Goal: Task Accomplishment & Management: Manage account settings

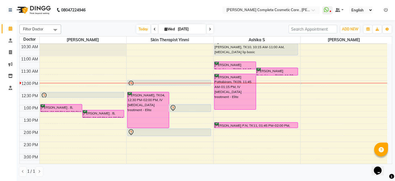
scroll to position [39, 0]
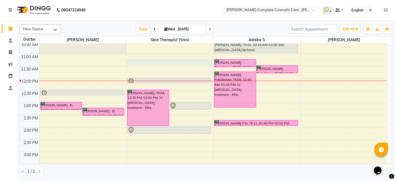
click at [158, 61] on div "9:00 AM 9:30 AM 10:00 AM 10:30 AM 11:00 AM 11:30 AM 12:00 PM 12:30 PM 1:00 PM 1…" at bounding box center [204, 151] width 368 height 293
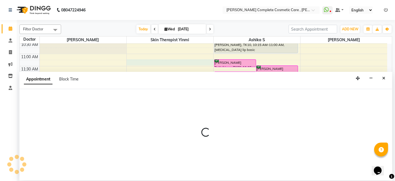
select select "70591"
select select "tentative"
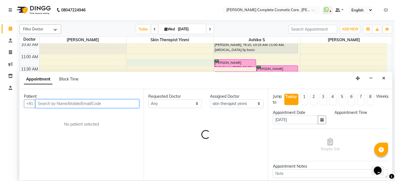
select select "675"
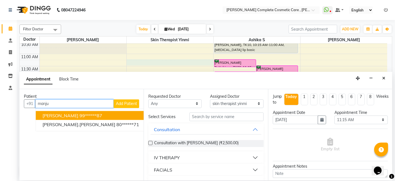
click at [89, 114] on ngb-highlight "99******87" at bounding box center [90, 115] width 23 height 6
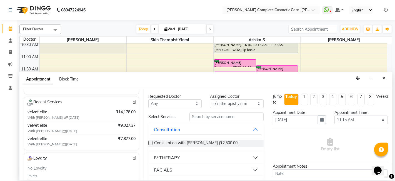
scroll to position [95, 0]
type input "99******87"
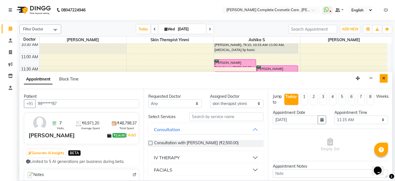
click at [387, 78] on button "Close" at bounding box center [384, 78] width 8 height 9
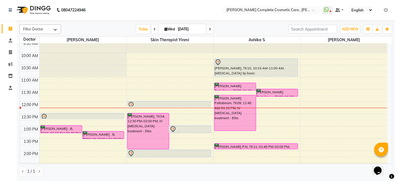
scroll to position [15, 0]
click at [151, 27] on span at bounding box center [154, 29] width 7 height 9
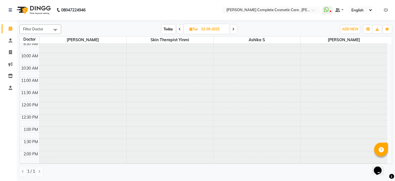
scroll to position [0, 0]
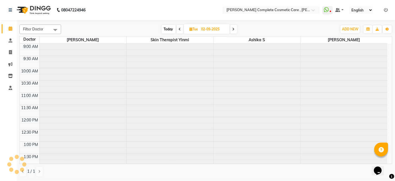
click at [234, 26] on span at bounding box center [233, 29] width 7 height 9
type input "[DATE]"
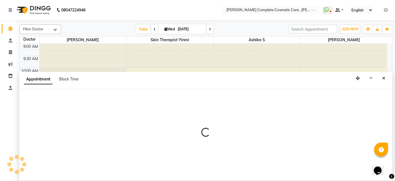
select select "88116"
select select "705"
select select "tentative"
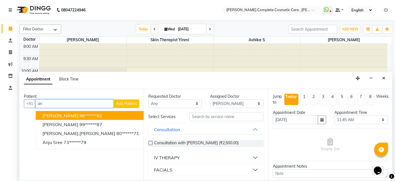
type input "a"
click at [79, 112] on ngb-highlight "99******87" at bounding box center [90, 115] width 23 height 6
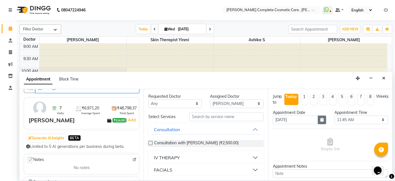
type input "99******87"
click at [320, 119] on icon "button" at bounding box center [321, 120] width 3 height 4
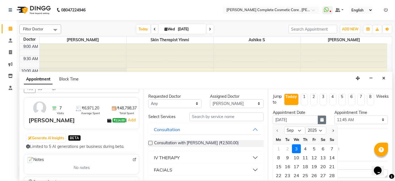
click at [322, 118] on button "button" at bounding box center [322, 119] width 8 height 9
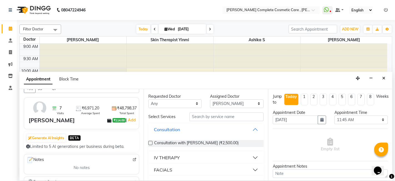
click at [232, 132] on button "Consultation" at bounding box center [206, 129] width 111 height 10
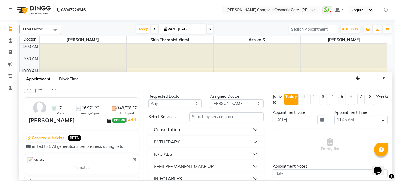
click at [151, 124] on button "Consultation" at bounding box center [206, 129] width 111 height 10
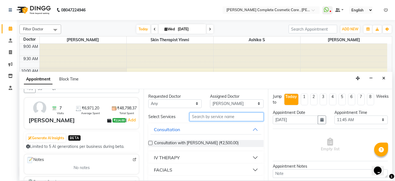
click at [223, 116] on input "text" at bounding box center [227, 116] width 74 height 9
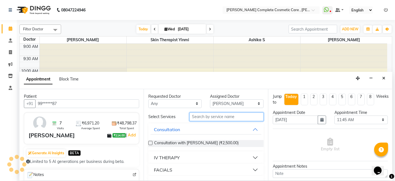
click at [200, 116] on input "text" at bounding box center [227, 116] width 74 height 9
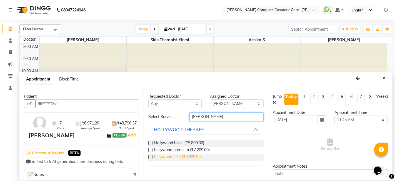
type input "holly"
click at [187, 155] on span "hollywood elite (₹9,609.00)" at bounding box center [178, 157] width 48 height 7
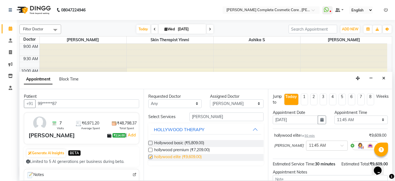
checkbox input "false"
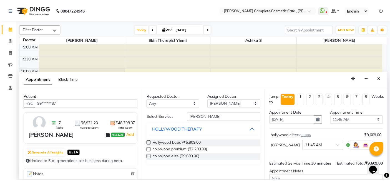
scroll to position [61, 0]
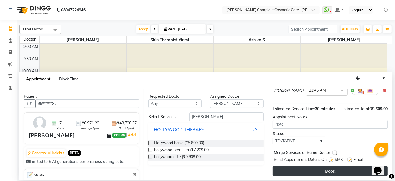
click at [299, 171] on button "Book" at bounding box center [330, 171] width 115 height 10
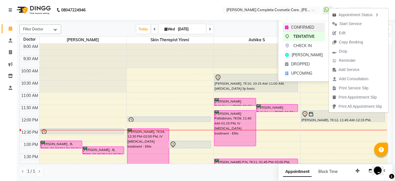
click at [314, 24] on span "CONFIRMED" at bounding box center [302, 27] width 23 height 6
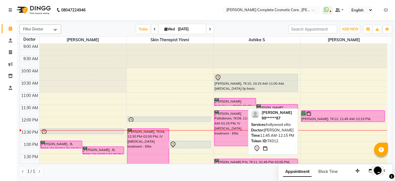
click at [326, 114] on div at bounding box center [343, 114] width 83 height 6
select select "6"
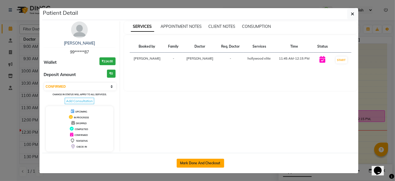
click at [216, 159] on button "Mark Done And Checkout" at bounding box center [201, 162] width 48 height 9
select select "service"
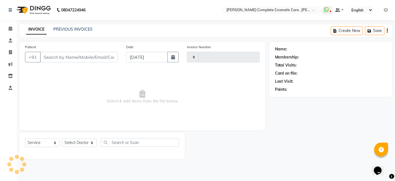
click at [216, 159] on div "Patient Detail manju manju 99******87 Wallet ₹114.00 Deposit Amount ₹0 Select I…" at bounding box center [197, 76] width 317 height 165
type input "0585"
select select "7560"
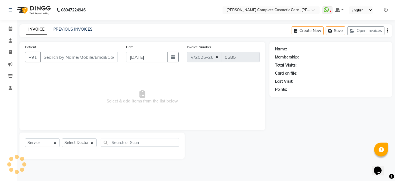
type input "99******87"
select select "88116"
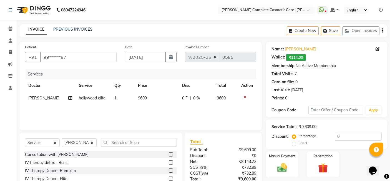
scroll to position [42, 0]
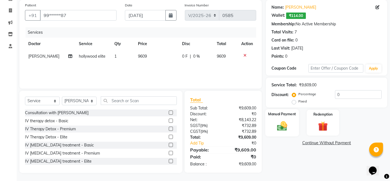
click at [291, 123] on div "Manual Payment" at bounding box center [283, 122] width 34 height 27
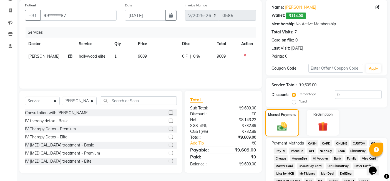
scroll to position [61, 0]
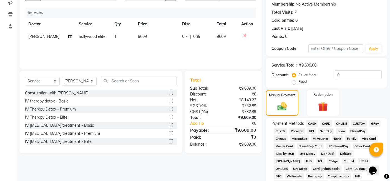
click at [371, 121] on span "GPay" at bounding box center [375, 123] width 11 height 6
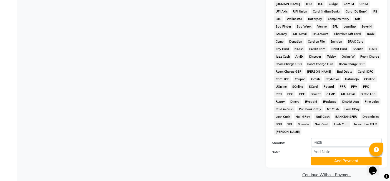
scroll to position [0, 0]
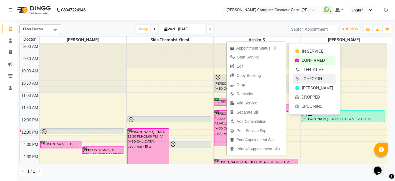
click at [302, 79] on div "CHECK IN" at bounding box center [314, 78] width 42 height 9
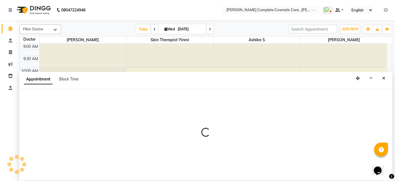
select select "70591"
select select "690"
select select "tentative"
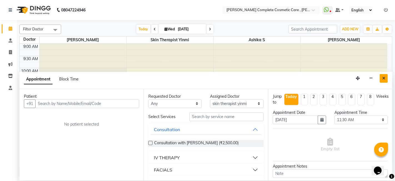
click at [387, 79] on button "Close" at bounding box center [384, 78] width 8 height 9
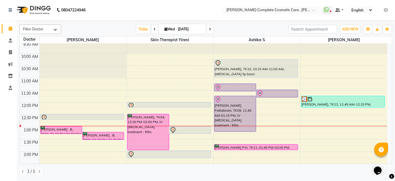
scroll to position [15, 0]
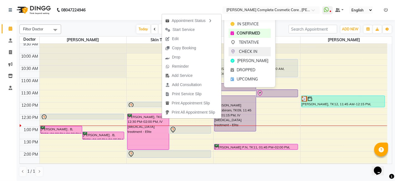
click at [246, 53] on span "CHECK IN" at bounding box center [248, 52] width 18 height 6
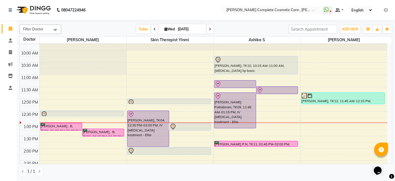
scroll to position [18, 0]
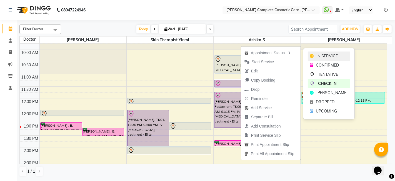
click at [317, 52] on div "IN SERVICE" at bounding box center [329, 55] width 42 height 9
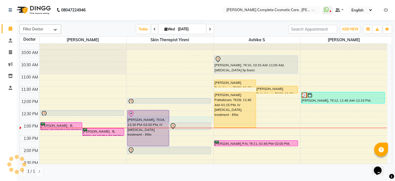
click at [190, 117] on div "9:00 AM 9:30 AM 10:00 AM 10:30 AM 11:00 AM 11:30 AM 12:00 PM 12:30 PM 1:00 PM 1…" at bounding box center [204, 171] width 368 height 293
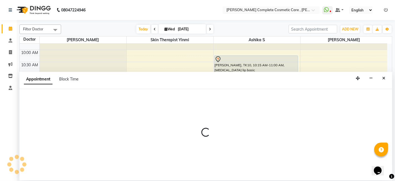
select select "70591"
select select "tentative"
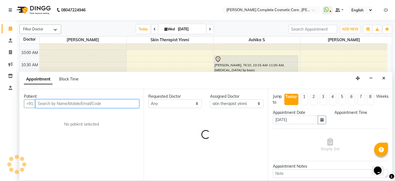
select select "765"
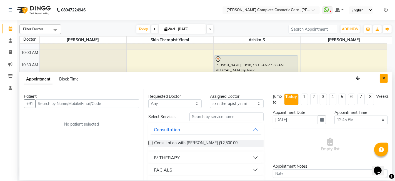
click at [386, 78] on button "Close" at bounding box center [384, 78] width 8 height 9
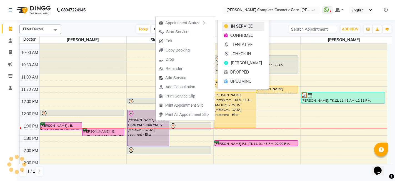
click at [228, 26] on div "IN SERVICE" at bounding box center [243, 26] width 42 height 9
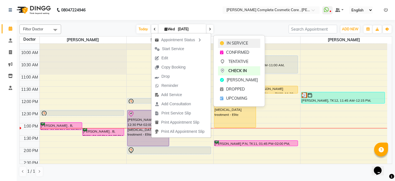
click at [227, 43] on div "IN SERVICE" at bounding box center [239, 43] width 42 height 9
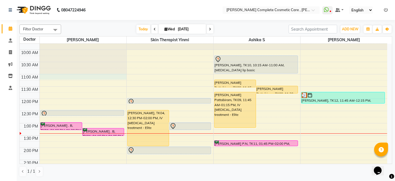
click at [94, 77] on div "9:00 AM 9:30 AM 10:00 AM 10:30 AM 11:00 AM 11:30 AM 12:00 PM 12:30 PM 1:00 PM 1…" at bounding box center [204, 171] width 368 height 293
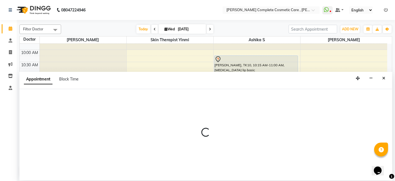
select select "67035"
select select "tentative"
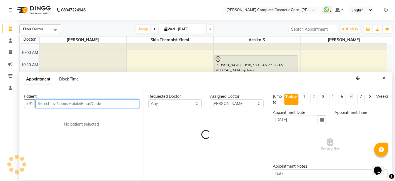
select select "660"
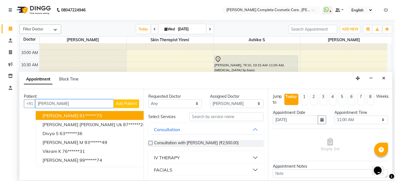
click at [100, 116] on button "sara m 91******75" at bounding box center [94, 115] width 117 height 9
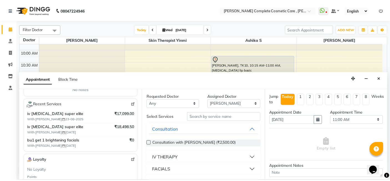
scroll to position [0, 0]
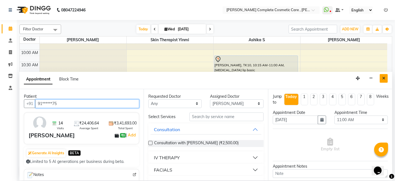
type input "91******75"
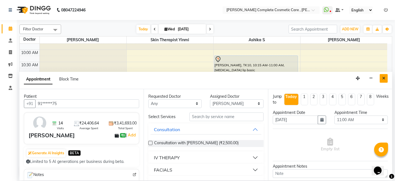
click at [385, 80] on button "Close" at bounding box center [384, 78] width 8 height 9
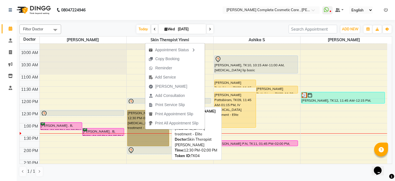
click at [133, 124] on link "[PERSON_NAME], TK04, 12:30 PM-02:00 PM, IV [MEDICAL_DATA] treatment - Elite" at bounding box center [148, 128] width 42 height 36
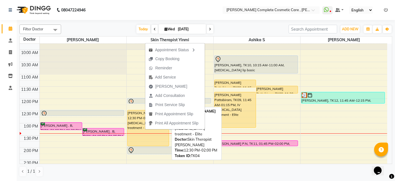
select select "1"
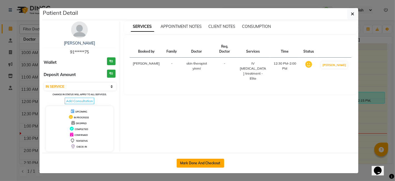
click at [205, 161] on button "Mark Done And Checkout" at bounding box center [201, 162] width 48 height 9
select select "service"
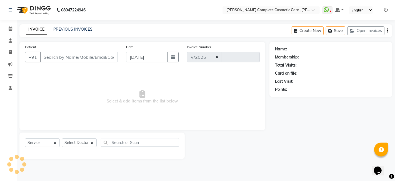
select select "7560"
type input "0585"
type input "91******75"
select select "70591"
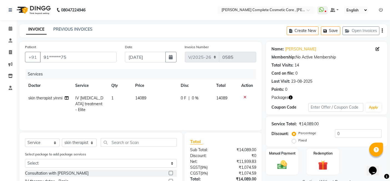
click at [145, 98] on span "14089" at bounding box center [140, 97] width 11 height 5
select select "70591"
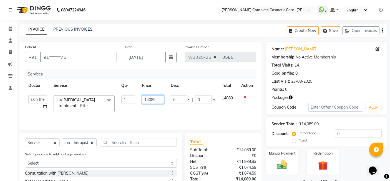
click at [157, 100] on input "14089" at bounding box center [153, 99] width 22 height 9
type input "1"
type input "15999"
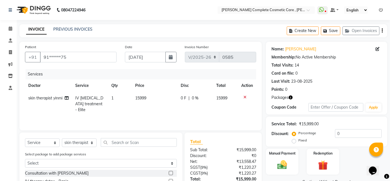
click at [158, 113] on td "15999" at bounding box center [155, 104] width 46 height 24
select select "70591"
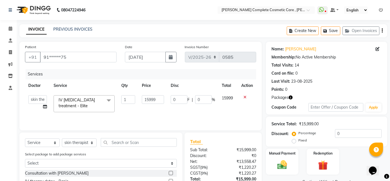
click at [158, 113] on td "15999" at bounding box center [153, 104] width 29 height 24
click at [161, 114] on td "15999" at bounding box center [153, 104] width 29 height 24
click at [194, 112] on td "0 F | 0 %" at bounding box center [193, 104] width 51 height 24
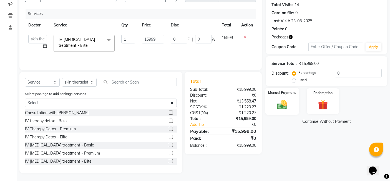
click at [287, 99] on img at bounding box center [282, 104] width 17 height 12
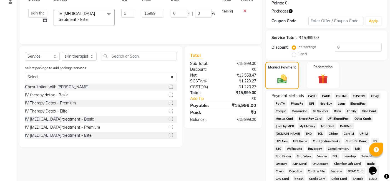
scroll to position [93, 0]
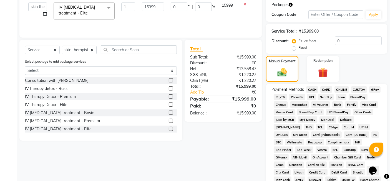
click at [373, 91] on span "GPay" at bounding box center [375, 89] width 11 height 6
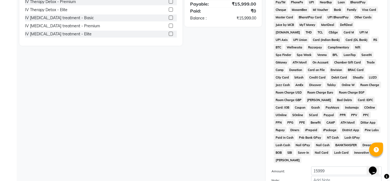
scroll to position [216, 0]
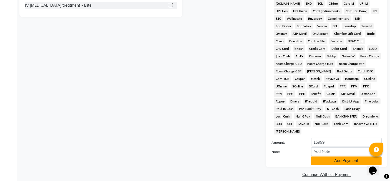
click at [333, 156] on button "Add Payment" at bounding box center [347, 160] width 71 height 9
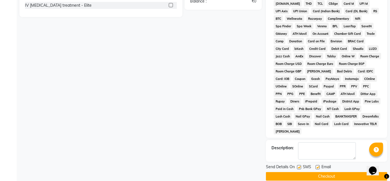
click at [333, 172] on button "Checkout" at bounding box center [326, 176] width 121 height 9
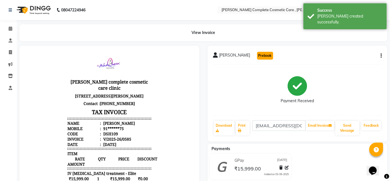
click at [257, 56] on button "Prebook" at bounding box center [265, 56] width 16 height 8
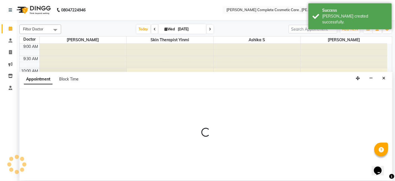
select select "70591"
select select "600"
select select "tentative"
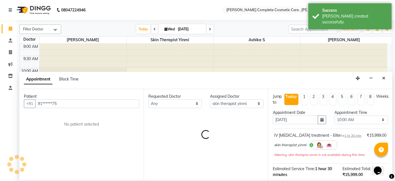
scroll to position [97, 0]
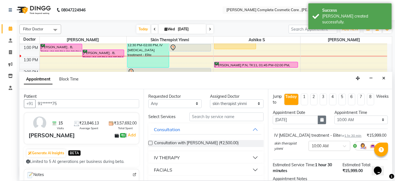
click at [320, 120] on icon "button" at bounding box center [321, 120] width 3 height 4
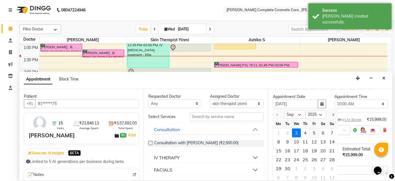
scroll to position [17, 0]
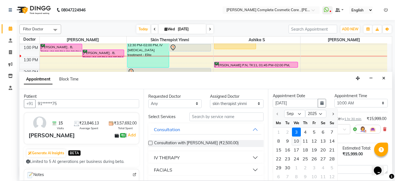
click at [297, 140] on div "10" at bounding box center [296, 140] width 9 height 9
type input "10-09-2025"
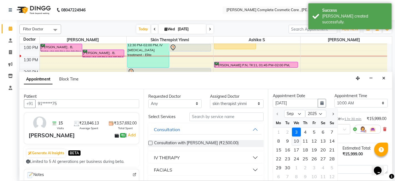
select select "600"
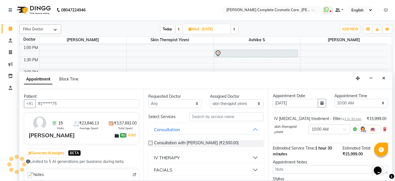
scroll to position [61, 0]
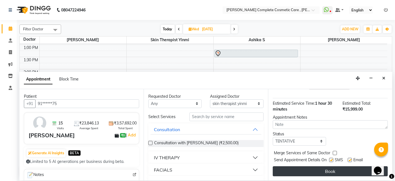
click at [305, 170] on button "Book" at bounding box center [330, 171] width 115 height 10
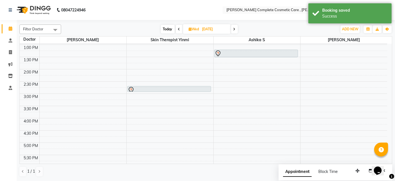
scroll to position [0, 0]
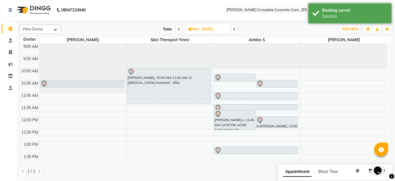
click at [164, 31] on span "Today" at bounding box center [168, 29] width 14 height 9
type input "03-09-2025"
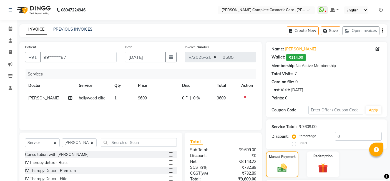
select select "7560"
select select "service"
select select "88116"
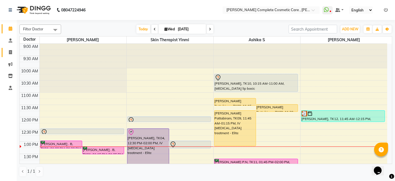
click at [12, 52] on span at bounding box center [11, 52] width 10 height 6
select select "service"
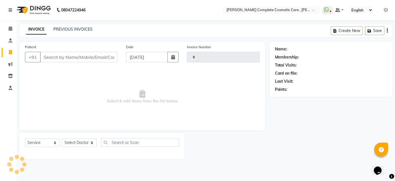
type input "0585"
select select "7560"
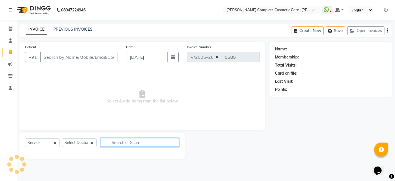
click at [109, 143] on input "text" at bounding box center [140, 142] width 78 height 9
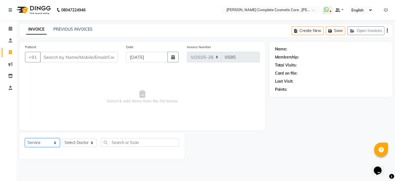
click at [54, 144] on select "Select Service Product Membership Package Voucher Prepaid Gift Card" at bounding box center [42, 142] width 35 height 9
click at [81, 141] on select "Select Doctor" at bounding box center [79, 142] width 35 height 9
select select "67035"
click at [62, 138] on select "Select Doctor ashika s Dr. Asha Queen saranya k skin therapist yinmi srikanth" at bounding box center [79, 142] width 35 height 9
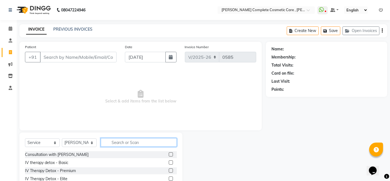
click at [121, 139] on input "text" at bounding box center [139, 142] width 76 height 9
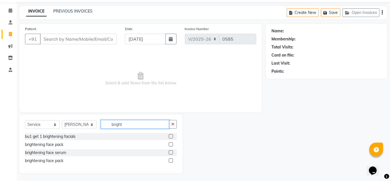
type input "bright"
click at [170, 143] on label at bounding box center [171, 144] width 4 height 4
click at [170, 143] on input "checkbox" at bounding box center [171, 145] width 4 height 4
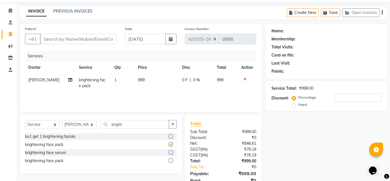
checkbox input "false"
click at [246, 78] on icon at bounding box center [245, 79] width 3 height 4
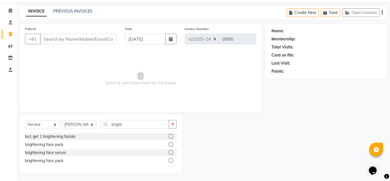
scroll to position [0, 0]
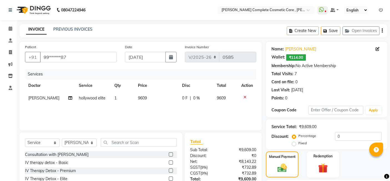
select select "7560"
select select "service"
select select "88116"
click at [137, 141] on input "text" at bounding box center [139, 142] width 76 height 9
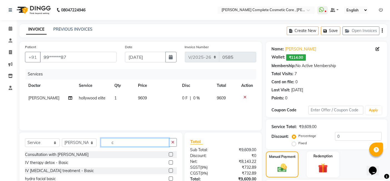
type input "c"
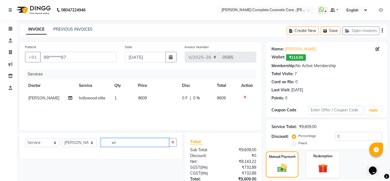
type input "w"
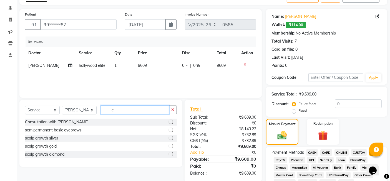
type input "c"
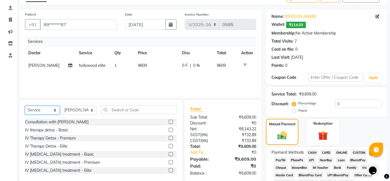
click at [54, 112] on select "Select Service Product Membership Package Voucher Prepaid Gift Card" at bounding box center [42, 110] width 35 height 9
select select "product"
click at [25, 106] on select "Select Service Product Membership Package Voucher Prepaid Gift Card" at bounding box center [42, 110] width 35 height 9
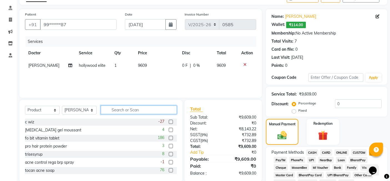
click at [120, 108] on input "text" at bounding box center [139, 109] width 76 height 9
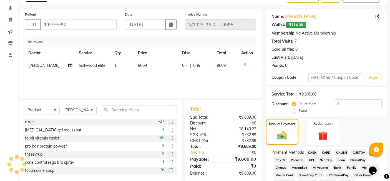
click at [169, 122] on label at bounding box center [171, 122] width 4 height 4
click at [169, 122] on input "checkbox" at bounding box center [171, 122] width 4 height 4
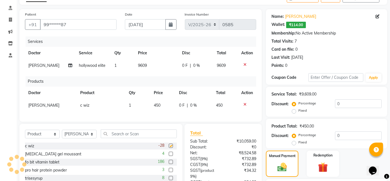
checkbox input "false"
click at [55, 138] on select "Select Service Product Membership Package Voucher Prepaid Gift Card" at bounding box center [42, 134] width 35 height 9
select select "service"
click at [25, 134] on select "Select Service Product Membership Package Voucher Prepaid Gift Card" at bounding box center [42, 134] width 35 height 9
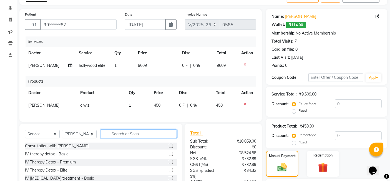
click at [132, 138] on input "text" at bounding box center [139, 133] width 76 height 9
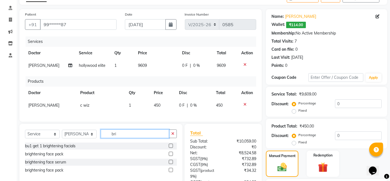
type input "bri"
click at [169, 156] on label at bounding box center [171, 153] width 4 height 4
click at [169, 156] on input "checkbox" at bounding box center [171, 154] width 4 height 4
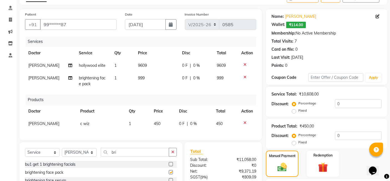
checkbox input "false"
click at [137, 153] on input "bri" at bounding box center [135, 152] width 68 height 9
type input "b"
click at [51, 155] on select "Select Service Product Membership Package Voucher Prepaid Gift Card" at bounding box center [42, 152] width 35 height 9
select select "product"
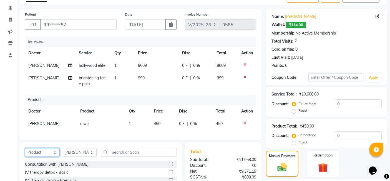
click at [25, 152] on select "Select Service Product Membership Package Voucher Prepaid Gift Card" at bounding box center [42, 152] width 35 height 9
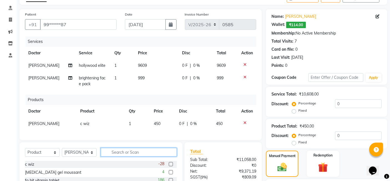
click at [140, 154] on input "text" at bounding box center [139, 152] width 76 height 9
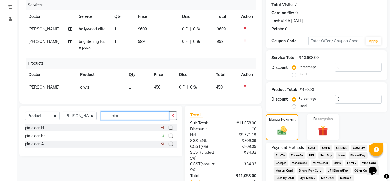
type input "pim"
click at [172, 138] on label at bounding box center [171, 135] width 4 height 4
click at [172, 138] on input "checkbox" at bounding box center [171, 136] width 4 height 4
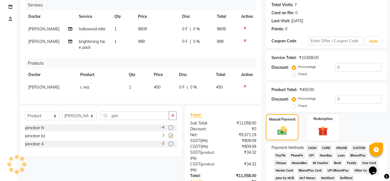
checkbox input "false"
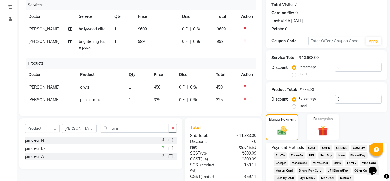
scroll to position [79, 0]
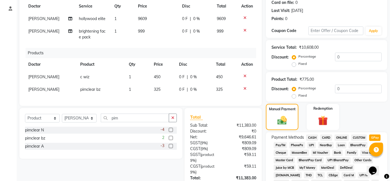
click at [171, 132] on label at bounding box center [171, 130] width 4 height 4
click at [171, 132] on input "checkbox" at bounding box center [171, 130] width 4 height 4
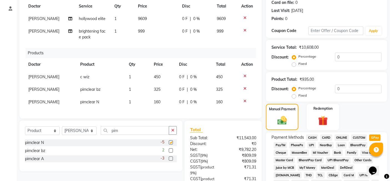
checkbox input "false"
click at [171, 160] on label at bounding box center [171, 158] width 4 height 4
click at [171, 160] on input "checkbox" at bounding box center [171, 159] width 4 height 4
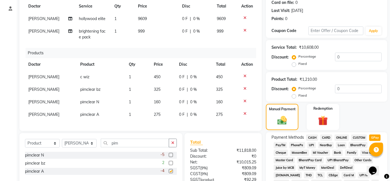
checkbox input "false"
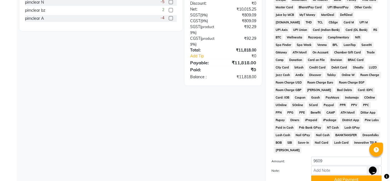
scroll to position [250, 0]
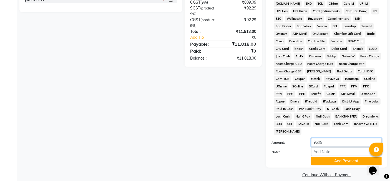
click at [338, 139] on input "9609" at bounding box center [347, 142] width 71 height 9
type input "9"
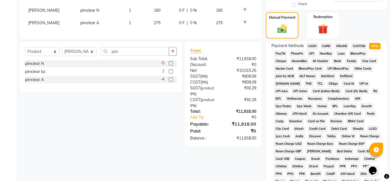
scroll to position [171, 0]
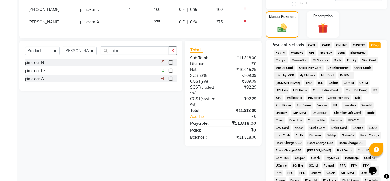
click at [315, 44] on span "CASH" at bounding box center [313, 45] width 12 height 6
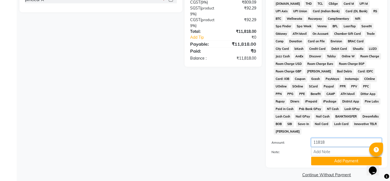
click at [334, 138] on input "11818" at bounding box center [347, 142] width 71 height 9
type input "11500"
click at [332, 156] on button "Add Payment" at bounding box center [347, 160] width 71 height 9
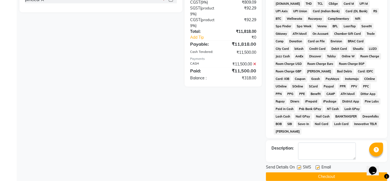
scroll to position [163, 0]
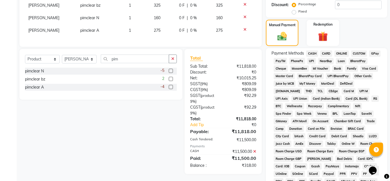
click at [377, 50] on span "GPay" at bounding box center [375, 53] width 11 height 6
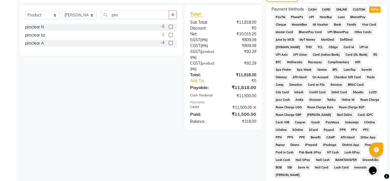
scroll to position [282, 0]
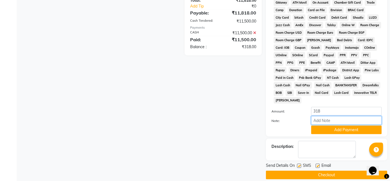
click at [344, 116] on input "Note:" at bounding box center [347, 120] width 71 height 9
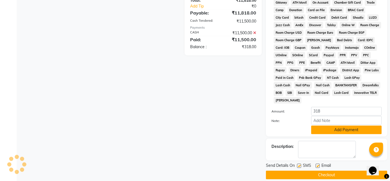
click at [341, 125] on button "Add Payment" at bounding box center [347, 129] width 71 height 9
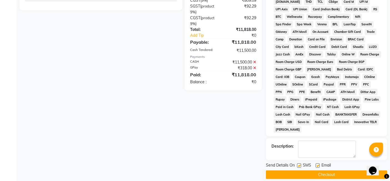
click at [330, 170] on button "Checkout" at bounding box center [326, 174] width 121 height 9
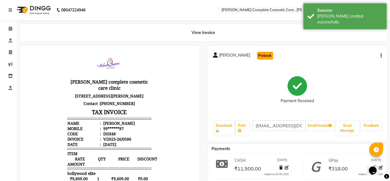
click at [261, 57] on button "Prebook" at bounding box center [265, 56] width 16 height 8
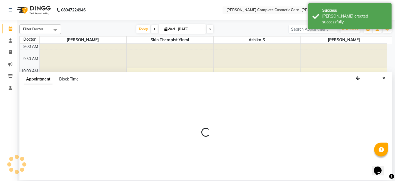
select select "88116"
select select "tentative"
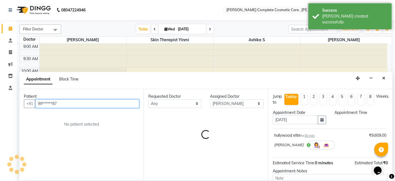
select select "600"
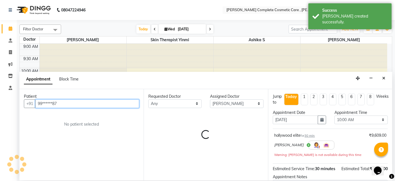
scroll to position [121, 0]
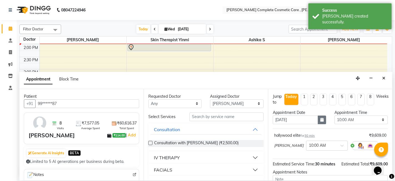
click at [321, 120] on icon "button" at bounding box center [321, 120] width 3 height 4
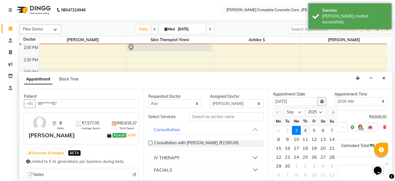
scroll to position [20, 0]
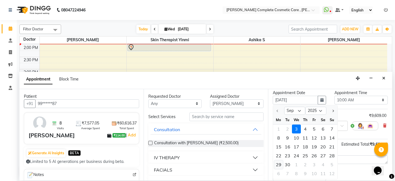
click at [280, 162] on div "29" at bounding box center [278, 164] width 9 height 9
type input "29-09-2025"
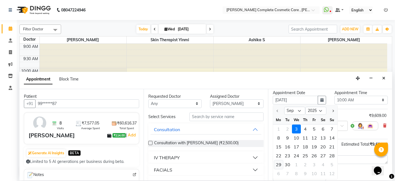
select select "600"
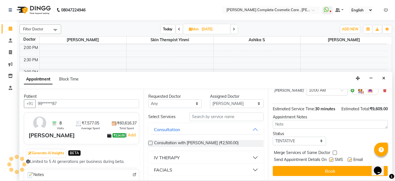
scroll to position [61, 0]
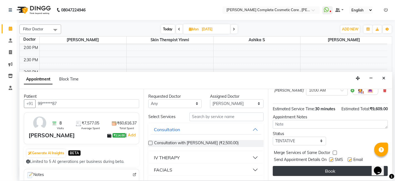
click at [305, 170] on button "Book" at bounding box center [330, 171] width 115 height 10
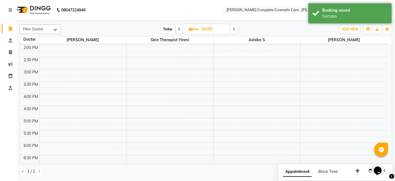
scroll to position [0, 0]
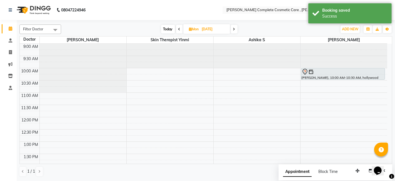
click at [170, 30] on span "Today" at bounding box center [168, 29] width 14 height 9
type input "[DATE]"
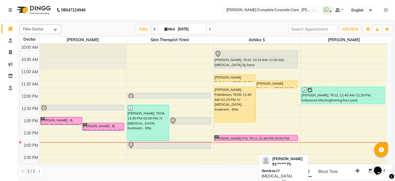
scroll to position [24, 0]
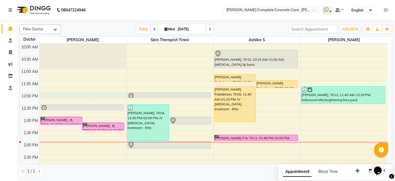
click at [100, 93] on div "9:00 AM 9:30 AM 10:00 AM 10:30 AM 11:00 AM 11:30 AM 12:00 PM 12:30 PM 1:00 PM 1…" at bounding box center [204, 166] width 368 height 293
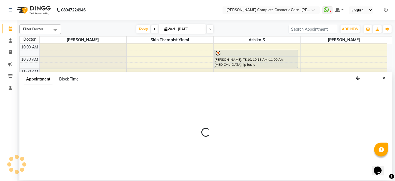
select select "67035"
select select "tentative"
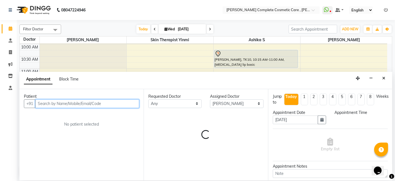
select select "720"
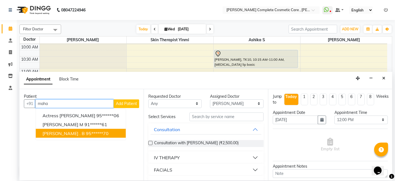
click at [87, 133] on ngb-highlight "95******70" at bounding box center [97, 133] width 23 height 6
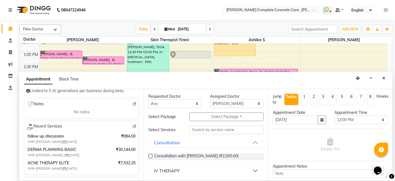
scroll to position [71, 0]
type input "95******70"
click at [386, 80] on button "Close" at bounding box center [384, 78] width 8 height 9
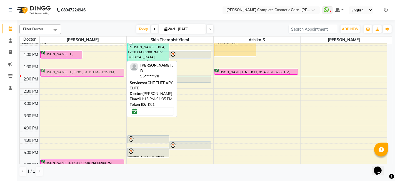
drag, startPoint x: 111, startPoint y: 61, endPoint x: 105, endPoint y: 73, distance: 13.7
click at [105, 73] on div "MAHALAKSHMI . B, TK01, 01:00 PM-01:20 PM, DERMA PLANNING BASIC MAHALAKSHMI . B,…" at bounding box center [83, 100] width 87 height 293
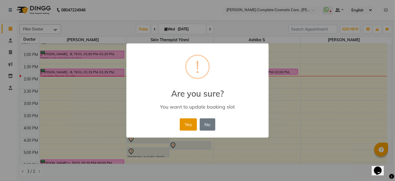
click at [186, 123] on button "Yes" at bounding box center [188, 124] width 17 height 12
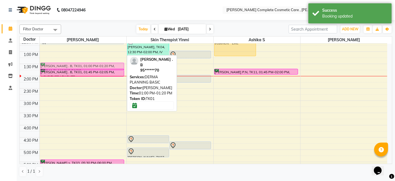
drag, startPoint x: 92, startPoint y: 54, endPoint x: 90, endPoint y: 64, distance: 10.0
click at [90, 64] on div "diya shree p, TK02, 12:30 PM-12:45 PM, follow up discussion MAHALAKSHMI . B, TK…" at bounding box center [83, 100] width 87 height 293
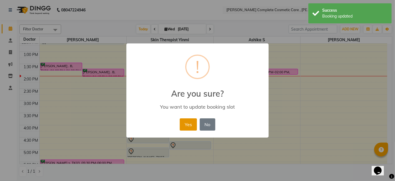
click at [189, 128] on button "Yes" at bounding box center [188, 124] width 17 height 12
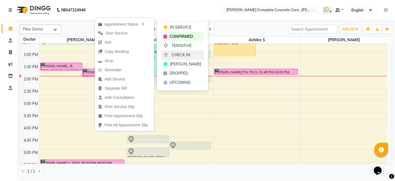
click at [179, 55] on span "CHECK IN" at bounding box center [181, 55] width 18 height 6
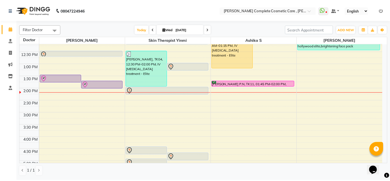
scroll to position [80, 0]
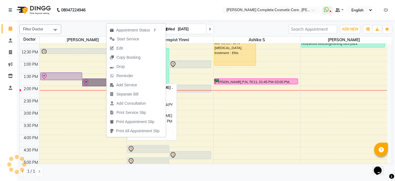
click at [104, 81] on link "MAHALAKSHMI . B, TK01, 01:45 PM-02:05 PM, ACNE THERAPY ELITE" at bounding box center [103, 82] width 42 height 8
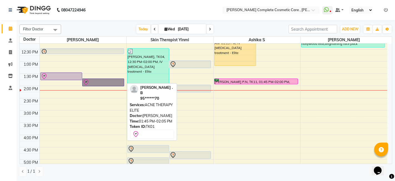
click at [116, 81] on link "MAHALAKSHMI . B, TK01, 01:45 PM-02:05 PM, ACNE THERAPY ELITE" at bounding box center [103, 82] width 42 height 8
select select "8"
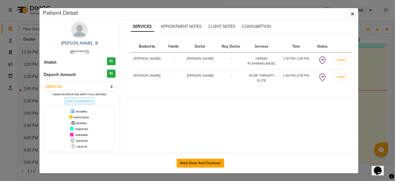
click at [208, 160] on button "Mark Done And Checkout" at bounding box center [201, 162] width 48 height 9
select select "service"
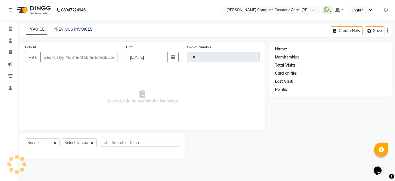
type input "0587"
select select "7560"
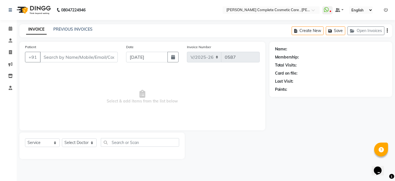
type input "95******70"
select select "67035"
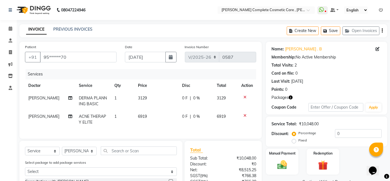
scroll to position [33, 0]
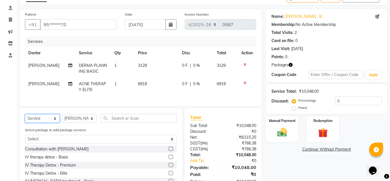
click at [54, 120] on select "Select Service Product Membership Package Voucher Prepaid Gift Card" at bounding box center [42, 118] width 35 height 9
select select "product"
click at [25, 118] on select "Select Service Product Membership Package Voucher Prepaid Gift Card" at bounding box center [42, 118] width 35 height 9
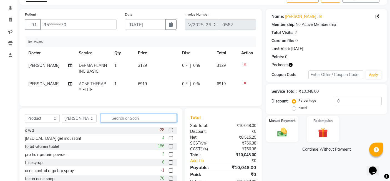
click at [115, 122] on input "text" at bounding box center [139, 118] width 76 height 9
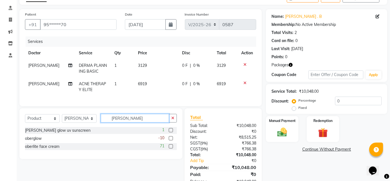
scroll to position [48, 0]
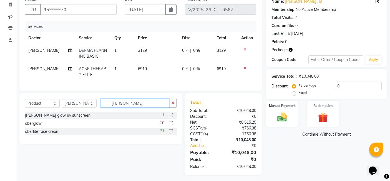
type input "ober"
click at [170, 125] on label at bounding box center [171, 123] width 4 height 4
click at [170, 125] on input "checkbox" at bounding box center [171, 123] width 4 height 4
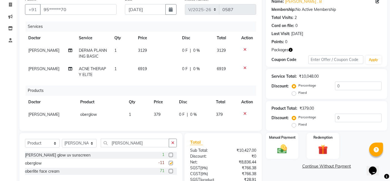
checkbox input "false"
click at [144, 147] on input "ober" at bounding box center [135, 142] width 68 height 9
type input "o"
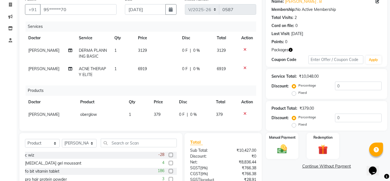
click at [157, 114] on span "379" at bounding box center [157, 114] width 7 height 5
select select "67035"
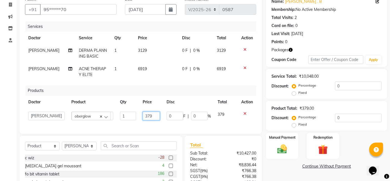
click at [150, 115] on input "379" at bounding box center [151, 115] width 17 height 9
type input "399"
click at [148, 150] on input "text" at bounding box center [139, 145] width 76 height 9
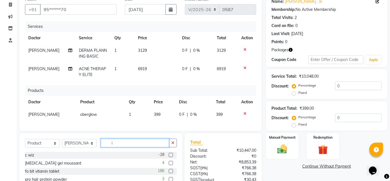
scroll to position [62, 0]
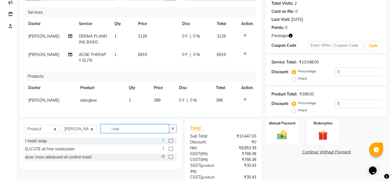
type input "i mo"
click at [173, 143] on label at bounding box center [171, 140] width 4 height 4
click at [173, 143] on input "checkbox" at bounding box center [171, 141] width 4 height 4
checkbox input "false"
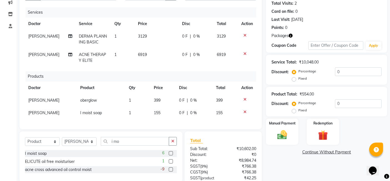
click at [130, 113] on td "1" at bounding box center [138, 112] width 25 height 13
select select "67035"
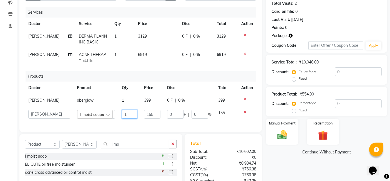
click at [128, 113] on input "1" at bounding box center [130, 114] width 16 height 9
type input "3"
type input "2"
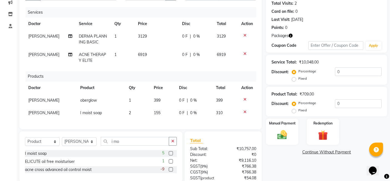
click at [128, 122] on div "Services Doctor Service Qty Price Disc Total Action Dr. Asha Queen DERMA PLANNI…" at bounding box center [141, 65] width 232 height 116
click at [133, 143] on input "i mo" at bounding box center [135, 141] width 68 height 9
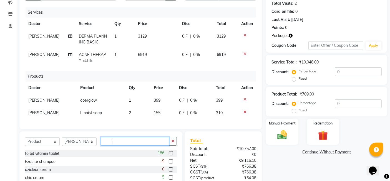
type input "i"
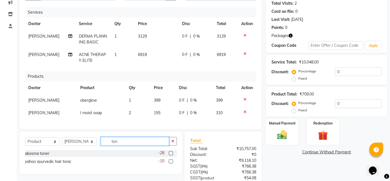
type input "ton"
click at [170, 155] on label at bounding box center [171, 153] width 4 height 4
click at [170, 155] on input "checkbox" at bounding box center [171, 153] width 4 height 4
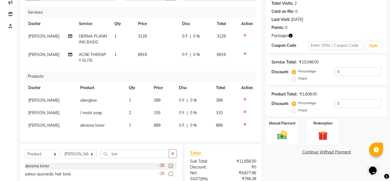
checkbox input "false"
click at [155, 124] on span "899" at bounding box center [157, 125] width 7 height 5
select select "67035"
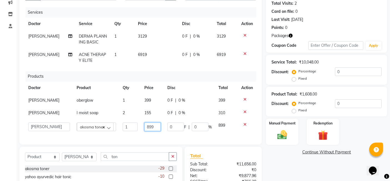
click at [147, 125] on input "899" at bounding box center [153, 126] width 16 height 9
type input "999"
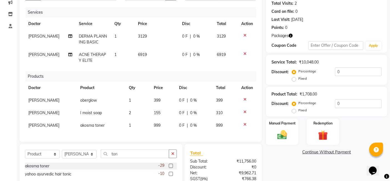
click at [146, 135] on div "Services Doctor Service Qty Price Disc Total Action Dr. Asha Queen DERMA PLANNI…" at bounding box center [141, 71] width 232 height 129
click at [136, 156] on input "ton" at bounding box center [135, 153] width 68 height 9
type input "t"
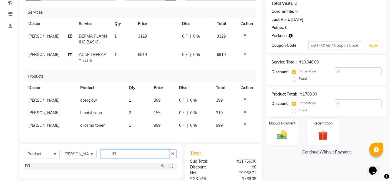
scroll to position [81, 0]
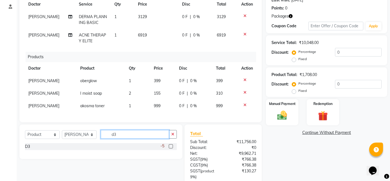
type input "d3"
click at [171, 148] on label at bounding box center [171, 146] width 4 height 4
click at [171, 148] on input "checkbox" at bounding box center [171, 147] width 4 height 4
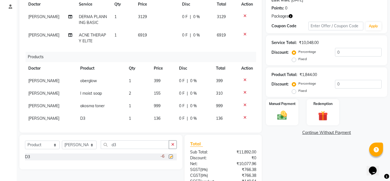
checkbox input "false"
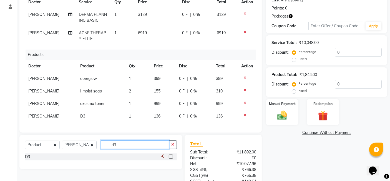
click at [136, 143] on input "d3" at bounding box center [135, 144] width 68 height 9
type input "d"
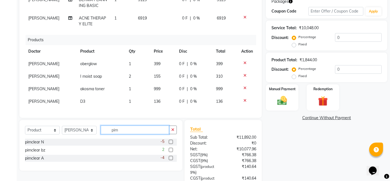
type input "pim"
click at [172, 141] on label at bounding box center [171, 142] width 4 height 4
click at [172, 141] on input "checkbox" at bounding box center [171, 142] width 4 height 4
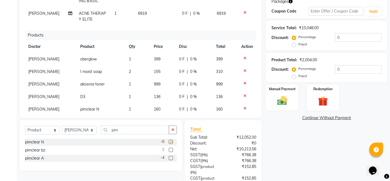
checkbox input "false"
click at [172, 151] on label at bounding box center [171, 150] width 4 height 4
click at [172, 151] on input "checkbox" at bounding box center [171, 150] width 4 height 4
checkbox input "false"
click at [171, 159] on label at bounding box center [171, 158] width 4 height 4
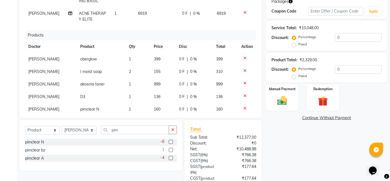
click at [171, 159] on input "checkbox" at bounding box center [171, 158] width 4 height 4
checkbox input "false"
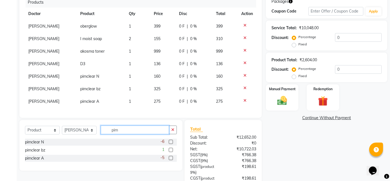
click at [133, 129] on input "pim" at bounding box center [135, 129] width 68 height 9
type input "p"
type input "lit"
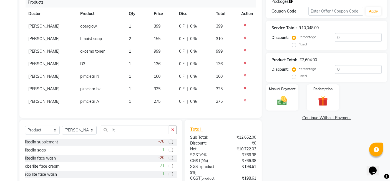
click at [171, 141] on label at bounding box center [171, 142] width 4 height 4
click at [171, 141] on input "checkbox" at bounding box center [171, 142] width 4 height 4
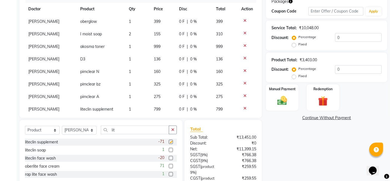
checkbox input "false"
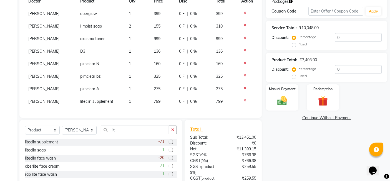
click at [152, 95] on td "799" at bounding box center [163, 101] width 25 height 13
select select "67035"
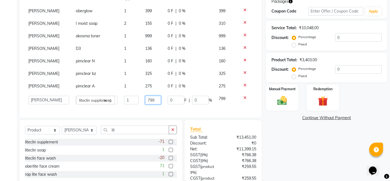
click at [149, 96] on input "799" at bounding box center [153, 100] width 16 height 9
type input "7"
type input "850"
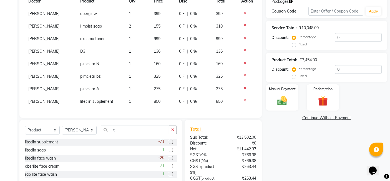
click at [127, 98] on td "1" at bounding box center [138, 101] width 25 height 13
select select "67035"
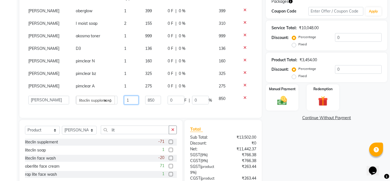
click at [126, 99] on input "1" at bounding box center [131, 100] width 15 height 9
type input "3"
click at [136, 120] on div "Select Service Product Membership Package Voucher Prepaid Gift Card Select Doct…" at bounding box center [100, 153] width 163 height 67
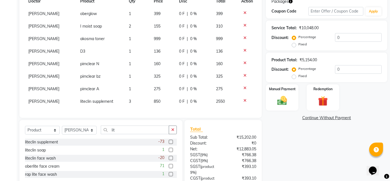
scroll to position [148, 0]
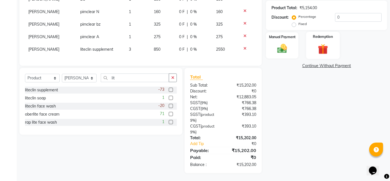
click at [313, 48] on div "Redemption" at bounding box center [324, 45] width 34 height 27
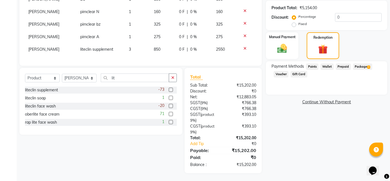
click at [358, 64] on span "Package 2" at bounding box center [363, 66] width 19 height 6
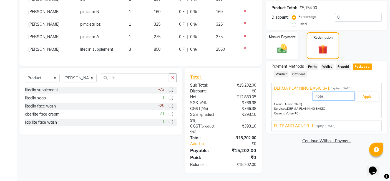
click at [337, 92] on input "text" at bounding box center [334, 96] width 42 height 9
type input "1"
click at [363, 100] on button "Apply" at bounding box center [367, 96] width 23 height 9
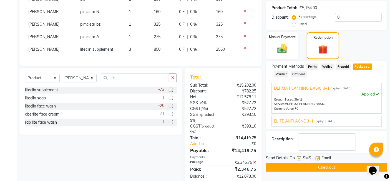
click at [343, 116] on div "ELITE ANTI ACNE 3+1 Expiry: 02-01-2026 Apply Group: (1 used, 3 left) Services: …" at bounding box center [327, 121] width 110 height 11
click at [336, 119] on span "Expiry: 02-01-2026" at bounding box center [325, 121] width 21 height 5
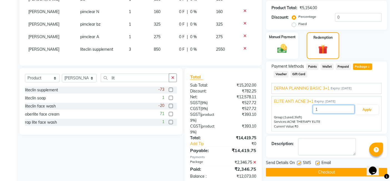
click at [337, 109] on input "1" at bounding box center [334, 109] width 42 height 9
type input "1"
click at [370, 112] on button "Apply" at bounding box center [367, 109] width 23 height 9
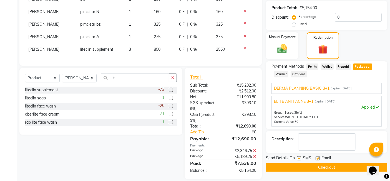
scroll to position [154, 0]
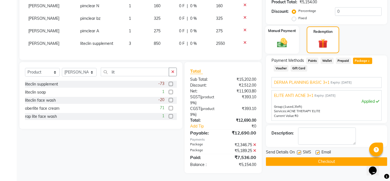
click at [284, 36] on div "Manual Payment" at bounding box center [283, 40] width 34 height 28
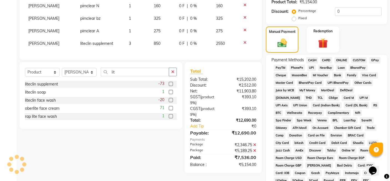
scroll to position [249, 0]
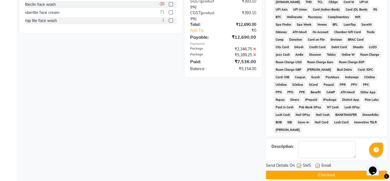
click at [299, 170] on button "Checkout" at bounding box center [326, 174] width 121 height 9
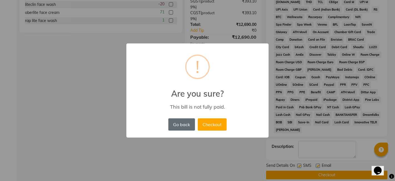
click at [190, 124] on button "Go back" at bounding box center [181, 124] width 27 height 12
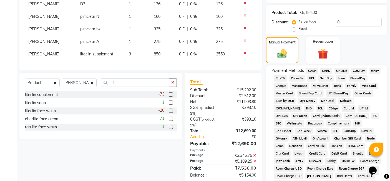
scroll to position [142, 0]
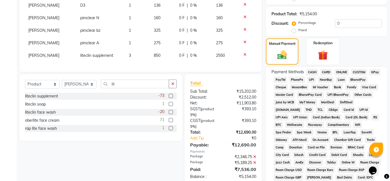
click at [375, 71] on span "GPay" at bounding box center [375, 72] width 11 height 6
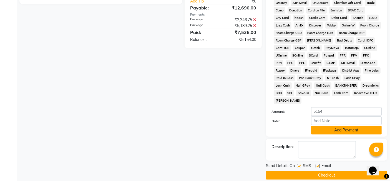
click at [331, 126] on button "Add Payment" at bounding box center [347, 130] width 71 height 9
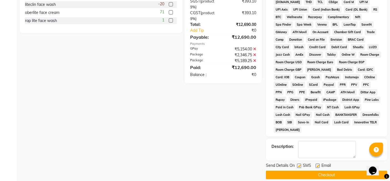
click at [338, 170] on button "Checkout" at bounding box center [326, 174] width 121 height 9
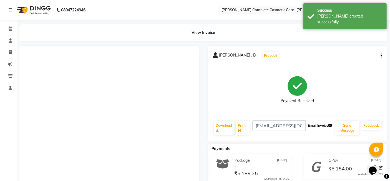
click at [324, 125] on button "Email Invoice" at bounding box center [320, 125] width 28 height 9
click at [349, 129] on button "Send Message" at bounding box center [348, 128] width 24 height 14
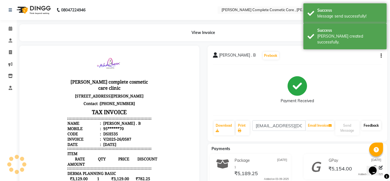
click at [368, 125] on link "Feedback" at bounding box center [372, 125] width 20 height 9
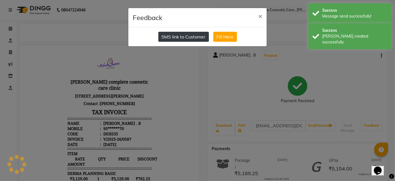
click at [195, 36] on button "SMS link to Customer" at bounding box center [183, 37] width 51 height 10
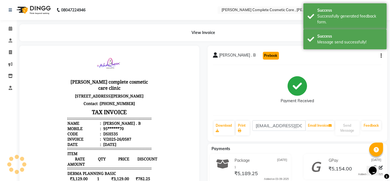
click at [265, 56] on button "Prebook" at bounding box center [271, 56] width 16 height 8
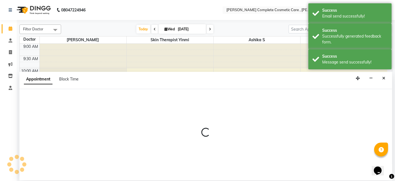
select select "67035"
select select "600"
select select "tentative"
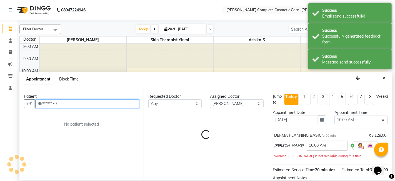
scroll to position [121, 0]
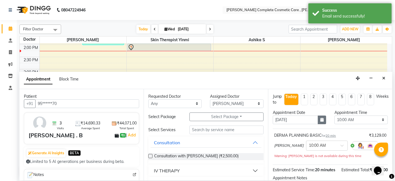
click at [320, 121] on button "button" at bounding box center [322, 119] width 8 height 9
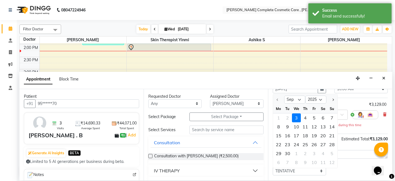
scroll to position [31, 0]
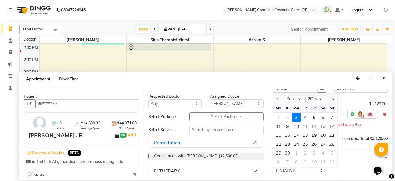
click at [280, 149] on div "29" at bounding box center [278, 152] width 9 height 9
type input "29-09-2025"
select select "600"
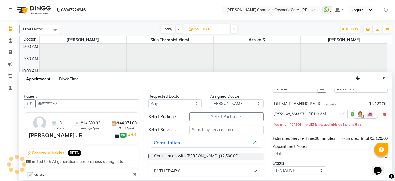
scroll to position [26, 0]
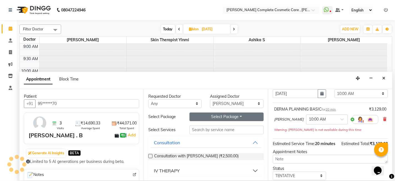
click at [235, 115] on button "Select Package Toggle Dropdown" at bounding box center [227, 116] width 74 height 9
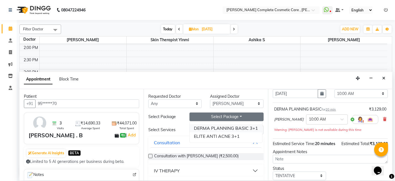
click at [235, 126] on li "DERMA PLANNING BASIC 3+1" at bounding box center [226, 128] width 73 height 8
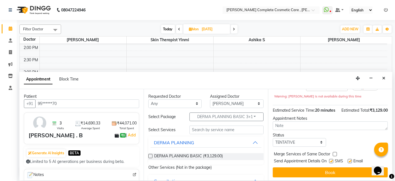
scroll to position [66, 0]
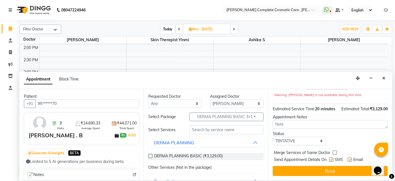
click at [151, 154] on label at bounding box center [150, 156] width 4 height 4
click at [151, 155] on input "checkbox" at bounding box center [150, 157] width 4 height 4
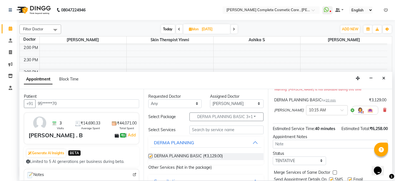
checkbox input "false"
click at [223, 117] on button "DERMA PLANNING BASIC 3+1" at bounding box center [227, 116] width 74 height 9
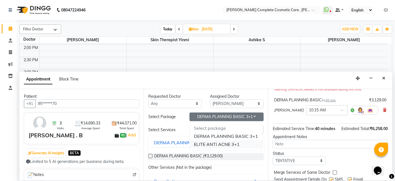
click at [223, 146] on li "ELITE ANTI ACNE 3+1" at bounding box center [226, 144] width 73 height 8
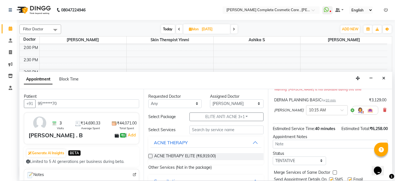
click at [151, 156] on label at bounding box center [150, 156] width 4 height 4
click at [151, 156] on input "checkbox" at bounding box center [150, 157] width 4 height 4
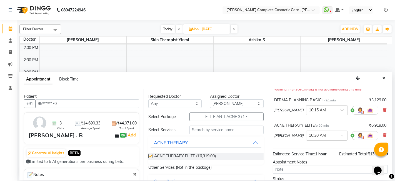
checkbox input "false"
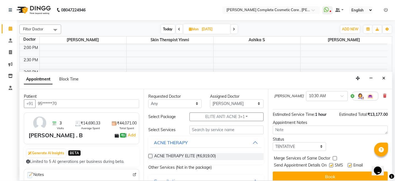
scroll to position [111, 0]
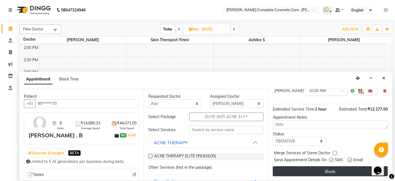
click at [318, 170] on button "Book" at bounding box center [330, 171] width 115 height 10
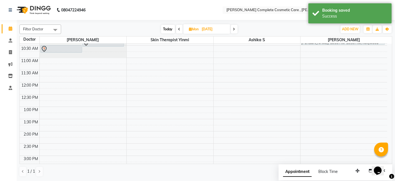
scroll to position [0, 0]
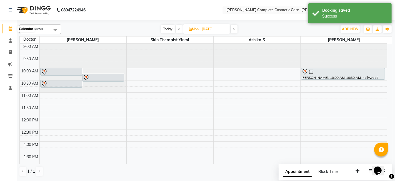
click at [8, 28] on span at bounding box center [11, 29] width 10 height 6
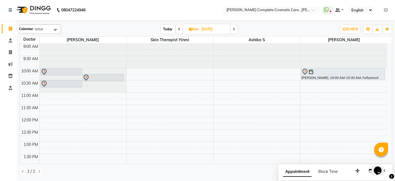
click at [8, 28] on span at bounding box center [11, 29] width 10 height 6
click at [168, 30] on span "Today" at bounding box center [168, 29] width 14 height 9
type input "[DATE]"
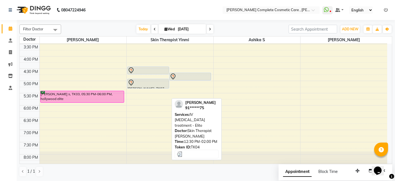
scroll to position [170, 0]
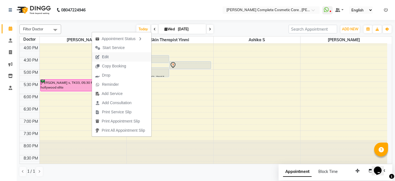
click at [105, 58] on span "Edit" at bounding box center [105, 57] width 7 height 6
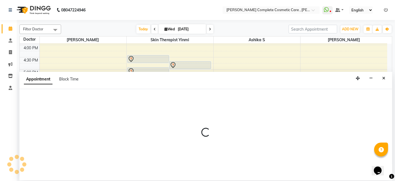
select select "tentative"
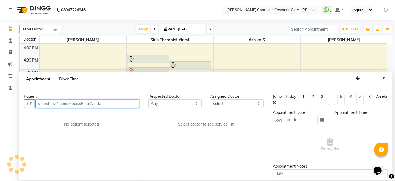
type input "[DATE]"
select select "confirm booking"
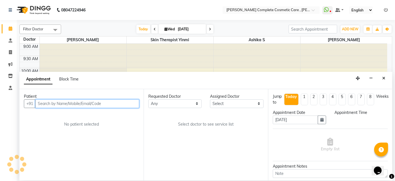
select select "1050"
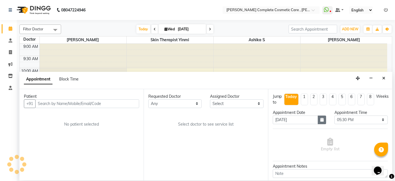
click at [319, 123] on button "button" at bounding box center [322, 119] width 8 height 9
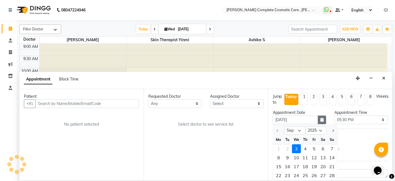
click at [319, 123] on button "button" at bounding box center [322, 119] width 8 height 9
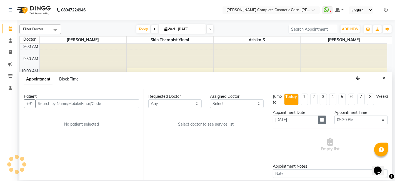
click at [319, 123] on button "button" at bounding box center [322, 119] width 8 height 9
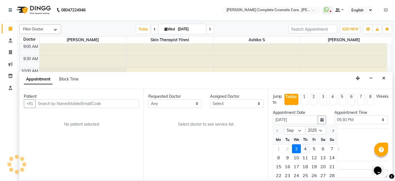
click at [302, 146] on div "4" at bounding box center [305, 148] width 9 height 9
type input "04-09-2025"
select select "1050"
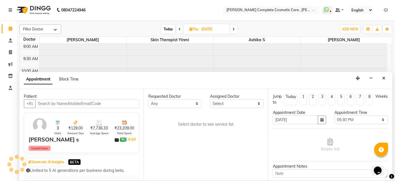
scroll to position [121, 0]
select select "67035"
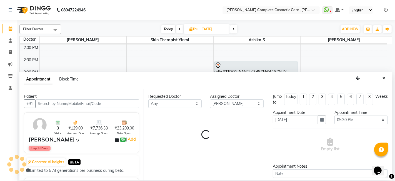
select select "3800"
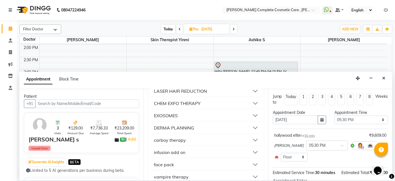
scroll to position [53, 0]
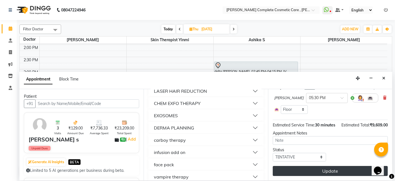
click at [324, 166] on button "Update" at bounding box center [330, 171] width 115 height 10
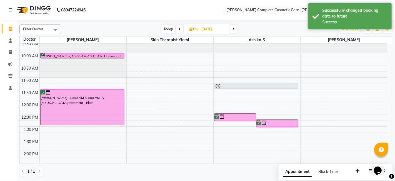
scroll to position [0, 0]
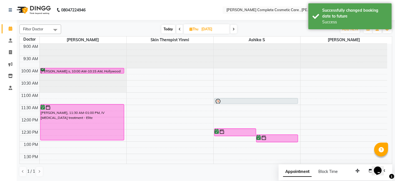
click at [170, 32] on span "Today" at bounding box center [168, 29] width 14 height 9
type input "[DATE]"
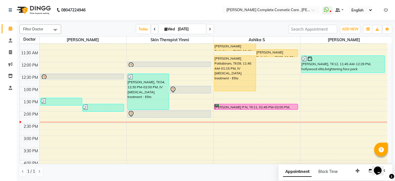
scroll to position [55, 0]
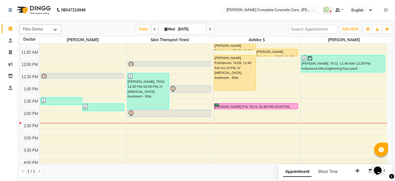
click at [108, 86] on div "9:00 AM 9:30 AM 10:00 AM 10:30 AM 11:00 AM 11:30 AM 12:00 PM 12:30 PM 1:00 PM 1…" at bounding box center [204, 134] width 368 height 293
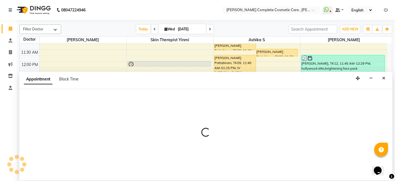
select select "67035"
select select "780"
select select "tentative"
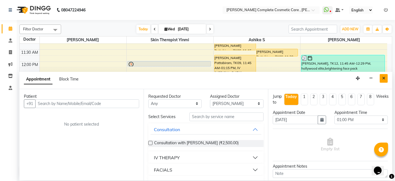
click at [382, 76] on button "Close" at bounding box center [384, 78] width 8 height 9
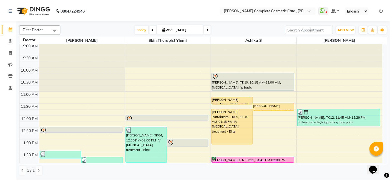
scroll to position [0, 0]
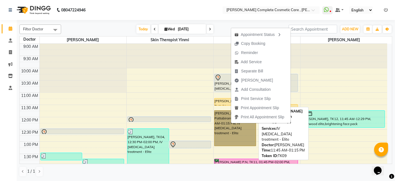
click at [224, 113] on link "Subhashini Pattabiram, TK09, 11:45 AM-01:15 PM, IV skin lightening treatment - …" at bounding box center [235, 128] width 42 height 36
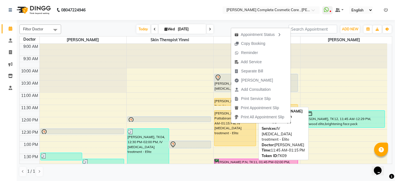
select select "1"
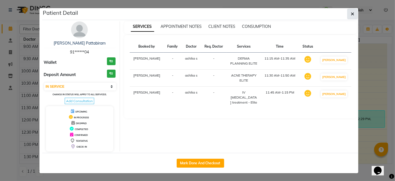
click at [354, 12] on icon "button" at bounding box center [352, 14] width 3 height 4
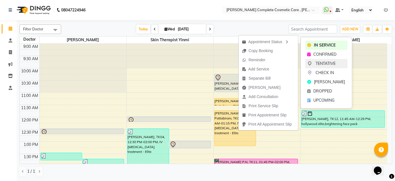
click at [322, 63] on span "TENTATIVE" at bounding box center [326, 64] width 20 height 6
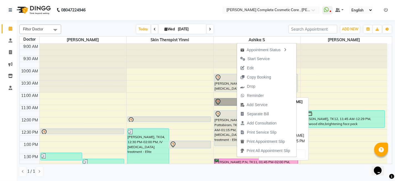
click at [232, 128] on div "Subhashini Pattabiram, TK09, 11:45 AM-01:15 PM, IV skin lightening treatment - …" at bounding box center [235, 127] width 41 height 35
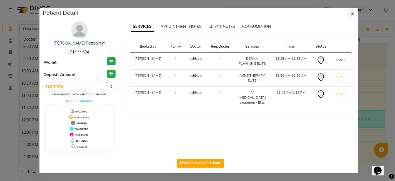
click at [341, 60] on button "START" at bounding box center [340, 59] width 11 height 7
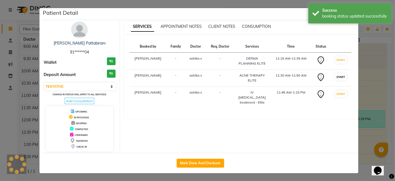
select select "select"
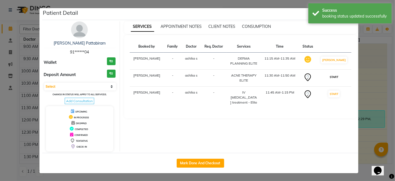
click at [338, 75] on button "START" at bounding box center [334, 76] width 11 height 7
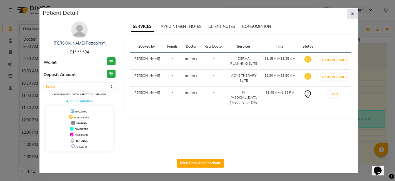
click at [356, 15] on button "button" at bounding box center [352, 14] width 11 height 11
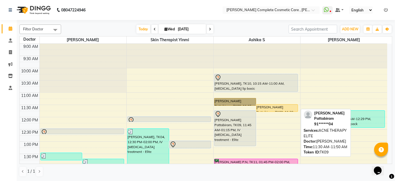
click at [280, 106] on div "Subhashini Pattabiram, TK09, 11:30 AM-11:50 AM, ACNE THERAPY ELITE" at bounding box center [277, 107] width 41 height 7
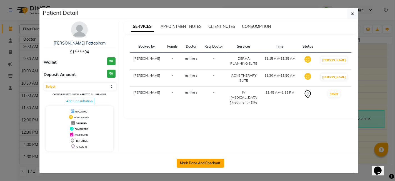
click at [211, 163] on button "Mark Done And Checkout" at bounding box center [201, 162] width 48 height 9
select select "service"
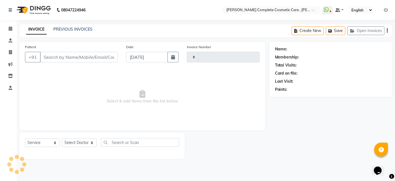
type input "0588"
select select "7560"
type input "91******04"
select select "83350"
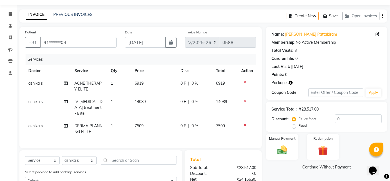
scroll to position [34, 0]
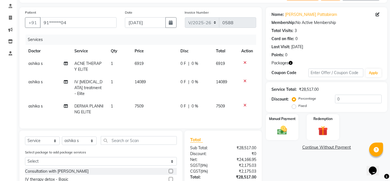
click at [244, 80] on icon at bounding box center [245, 81] width 3 height 4
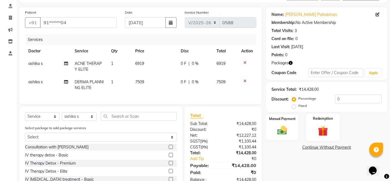
click at [314, 122] on div "Redemption" at bounding box center [324, 126] width 34 height 27
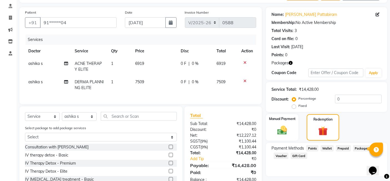
scroll to position [73, 0]
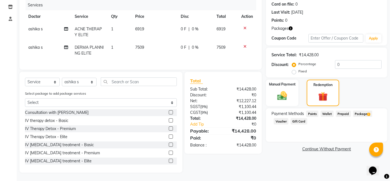
click at [358, 110] on span "Package 2" at bounding box center [363, 113] width 19 height 6
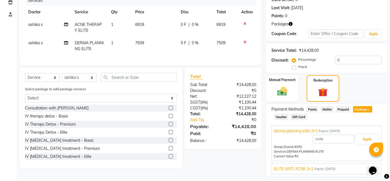
scroll to position [88, 0]
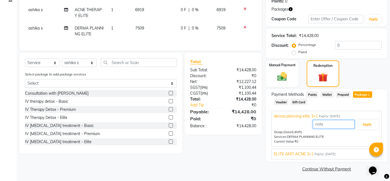
click at [327, 124] on input "text" at bounding box center [334, 124] width 42 height 9
type input "1"
click at [367, 124] on button "Apply" at bounding box center [367, 124] width 23 height 9
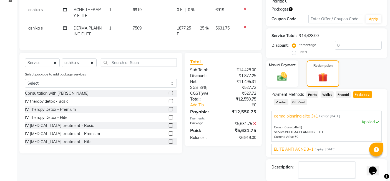
click at [314, 150] on div "ELITE ANTI ACNE 3+1 Expiry: 05-12-2025" at bounding box center [326, 149] width 105 height 6
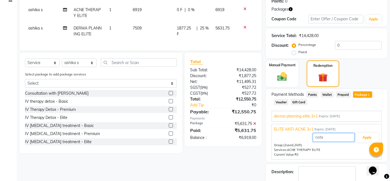
click at [324, 139] on input "text" at bounding box center [334, 137] width 42 height 9
type input "1"
click at [367, 140] on button "Apply" at bounding box center [367, 137] width 23 height 9
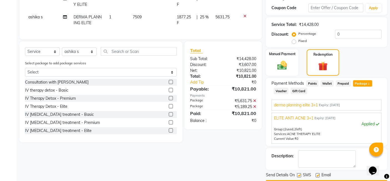
scroll to position [114, 0]
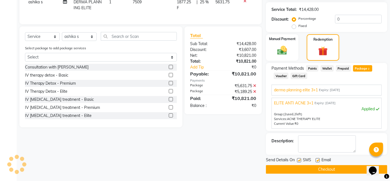
click at [311, 170] on button "Checkout" at bounding box center [326, 169] width 121 height 9
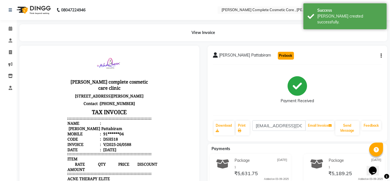
click at [278, 58] on button "Prebook" at bounding box center [286, 56] width 16 height 8
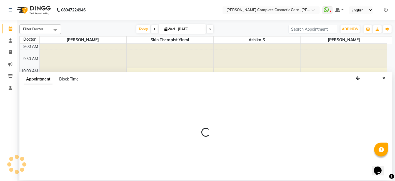
select select "83350"
select select "600"
select select "tentative"
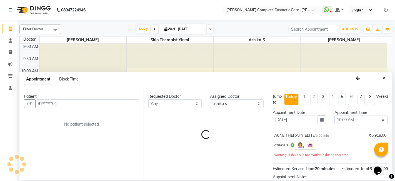
scroll to position [121, 0]
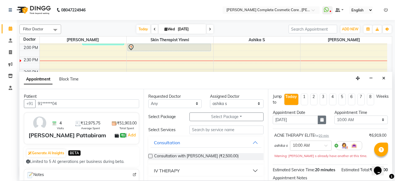
click at [318, 123] on button "button" at bounding box center [322, 119] width 8 height 9
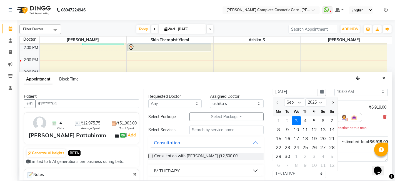
scroll to position [28, 0]
click at [279, 153] on div "29" at bounding box center [278, 155] width 9 height 9
type input "29-09-2025"
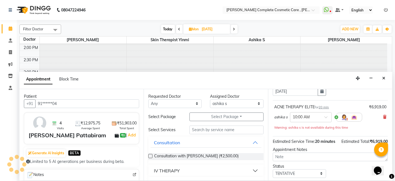
scroll to position [26, 0]
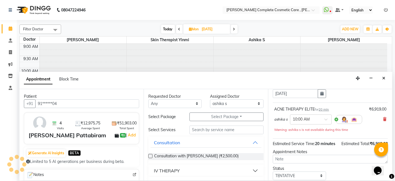
select select "600"
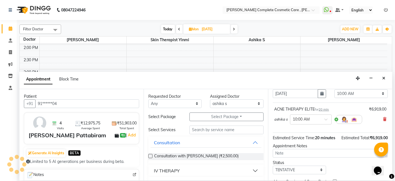
scroll to position [61, 0]
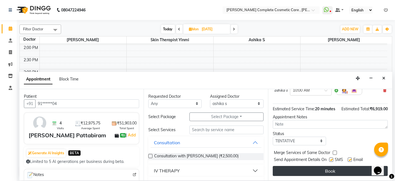
click at [306, 169] on button "Book" at bounding box center [330, 171] width 115 height 10
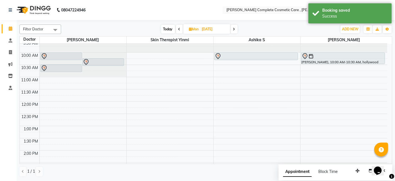
scroll to position [0, 0]
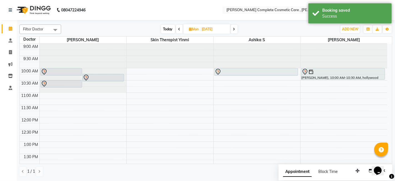
click at [167, 31] on span "Today" at bounding box center [168, 29] width 14 height 9
type input "[DATE]"
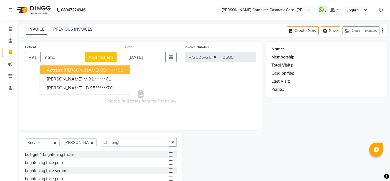
select select "7560"
select select "service"
select select "67035"
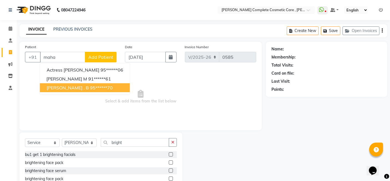
click at [73, 88] on span "[PERSON_NAME] . B" at bounding box center [68, 88] width 42 height 6
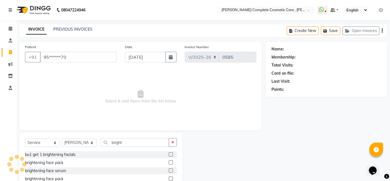
type input "95******70"
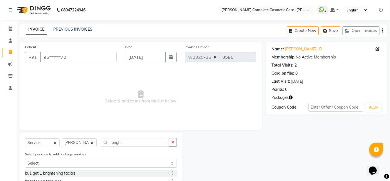
click at [71, 26] on div "PREVIOUS INVOICES" at bounding box center [72, 29] width 39 height 6
click at [70, 29] on link "PREVIOUS INVOICES" at bounding box center [72, 29] width 39 height 5
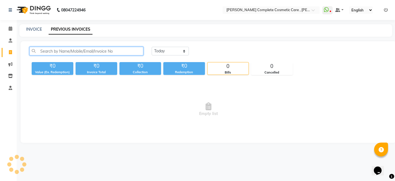
click at [114, 51] on input "text" at bounding box center [86, 51] width 114 height 9
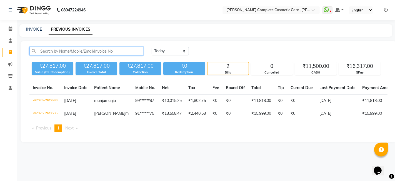
type input "n"
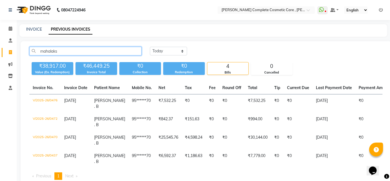
scroll to position [22, 0]
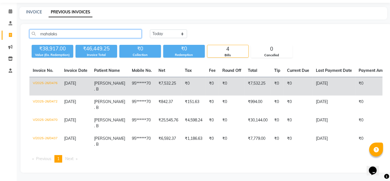
type input "mahalaks"
click at [48, 77] on td "V/2025-26/0476" at bounding box center [44, 86] width 31 height 19
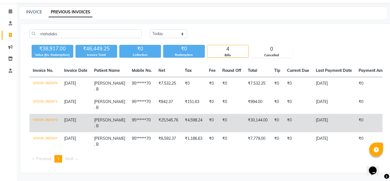
click at [51, 114] on td "V/2025-26/0470" at bounding box center [44, 123] width 31 height 18
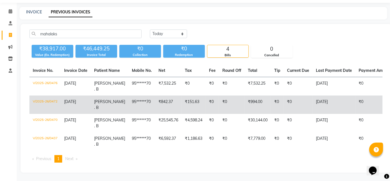
click at [52, 95] on td "V/2025-26/0472" at bounding box center [44, 104] width 31 height 18
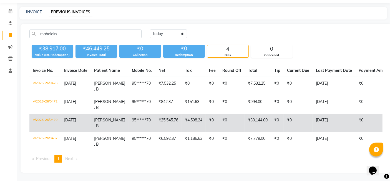
click at [49, 116] on td "V/2025-26/0470" at bounding box center [44, 123] width 31 height 18
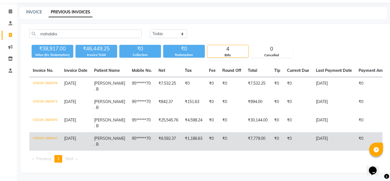
click at [55, 132] on td "V/2025-26/0437" at bounding box center [44, 141] width 31 height 18
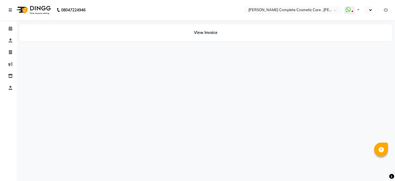
select select "en"
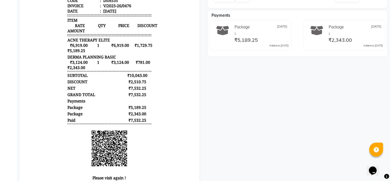
scroll to position [133, 0]
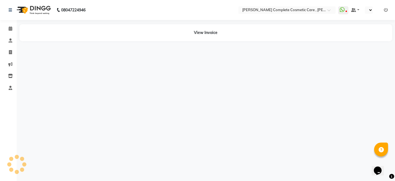
select select "en"
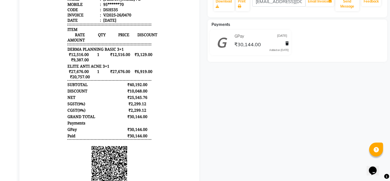
scroll to position [125, 0]
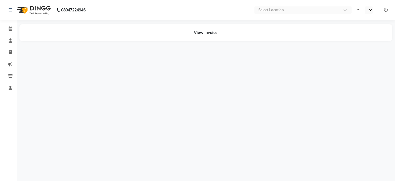
select select "en"
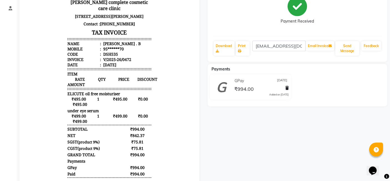
scroll to position [80, 0]
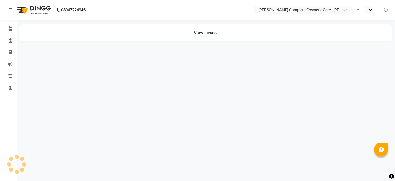
select select "en"
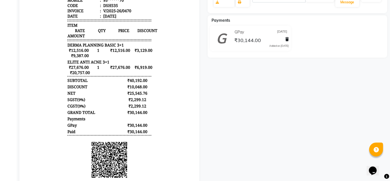
scroll to position [128, 0]
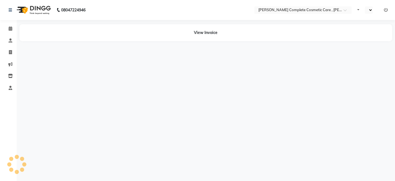
select select "en"
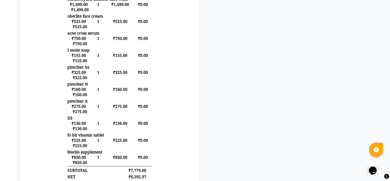
scroll to position [209, 0]
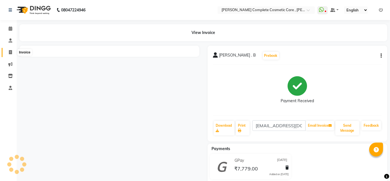
click at [8, 54] on span at bounding box center [11, 52] width 10 height 6
select select "service"
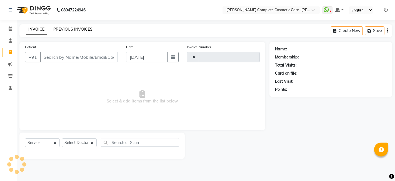
click at [64, 29] on link "PREVIOUS INVOICES" at bounding box center [72, 29] width 39 height 5
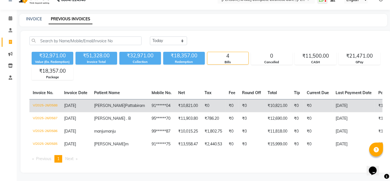
click at [47, 99] on td "V/2025-26/0588" at bounding box center [44, 105] width 31 height 13
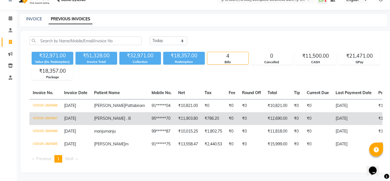
click at [55, 112] on td "V/2025-26/0587" at bounding box center [44, 118] width 31 height 13
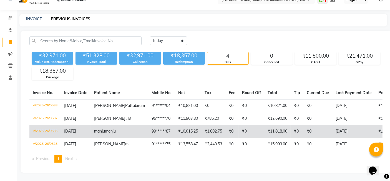
click at [175, 129] on td "₹10,015.25" at bounding box center [188, 131] width 26 height 13
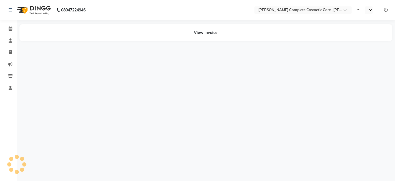
select select "en"
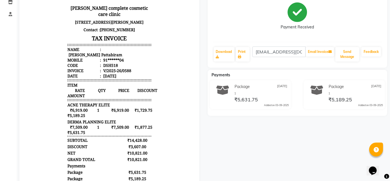
scroll to position [76, 0]
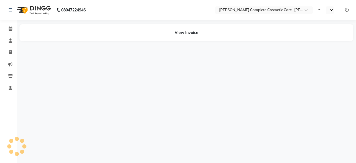
select select "en"
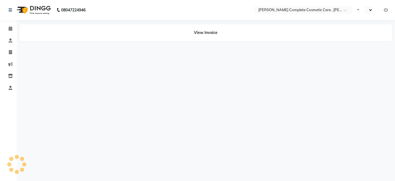
select select "en"
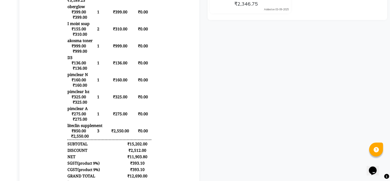
click at [46, 66] on body "Dr. Asha queen complete cosmetic care clinic no 18 4th cross street east Shenoy…" at bounding box center [109, 84] width 165 height 462
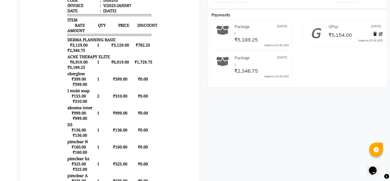
scroll to position [135, 0]
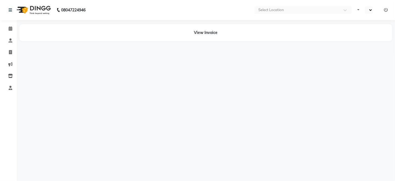
select select "en"
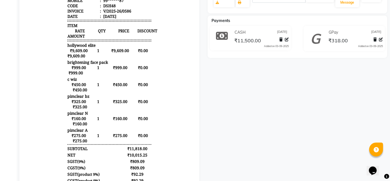
scroll to position [128, 0]
